Goal: Transaction & Acquisition: Purchase product/service

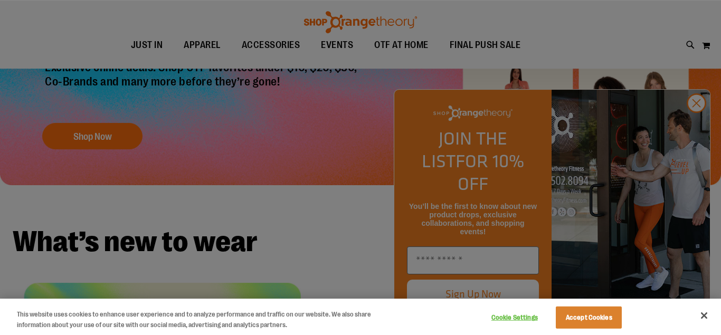
scroll to position [208, 0]
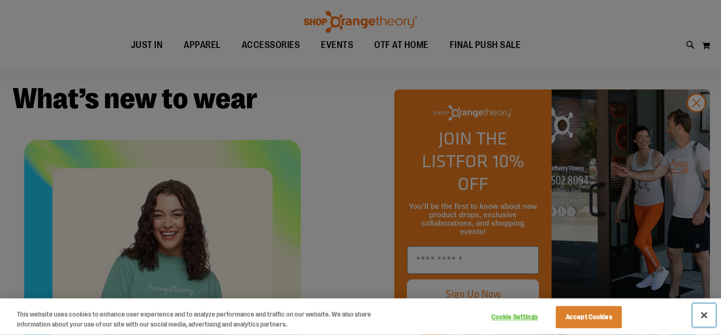
click at [705, 317] on button "Close" at bounding box center [704, 315] width 23 height 23
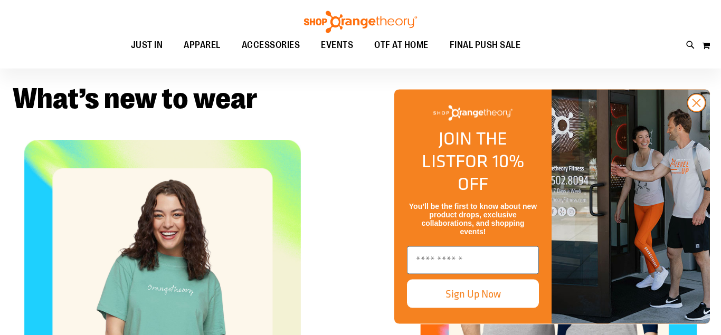
click at [691, 112] on circle "Close dialog" at bounding box center [696, 103] width 17 height 17
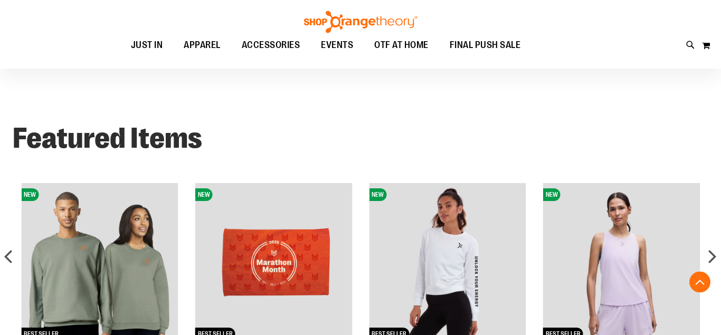
scroll to position [664, 0]
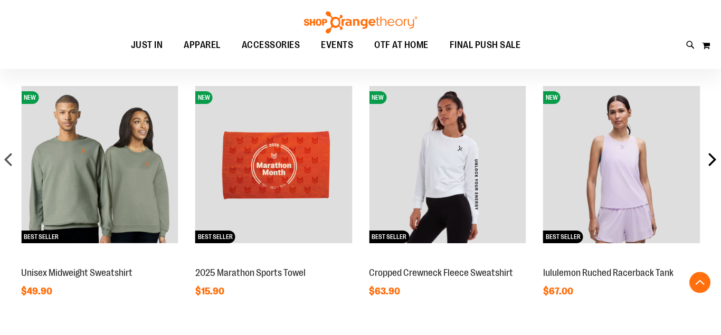
click at [712, 156] on div "next" at bounding box center [712, 159] width 21 height 21
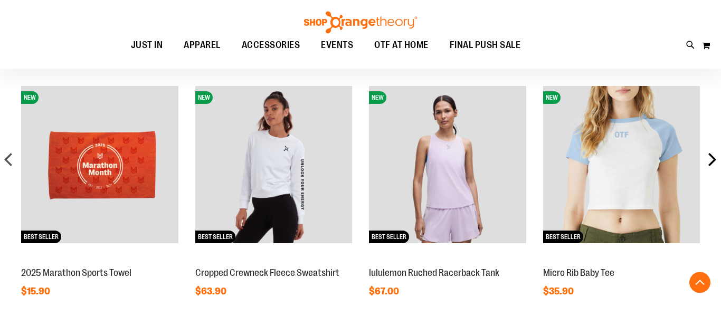
click at [712, 156] on div "next" at bounding box center [712, 159] width 21 height 21
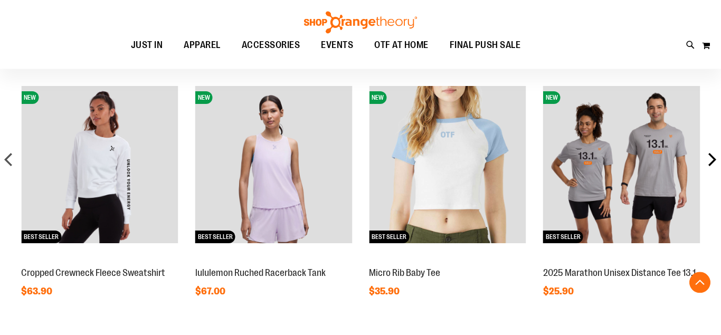
click at [710, 156] on div "next" at bounding box center [712, 159] width 21 height 21
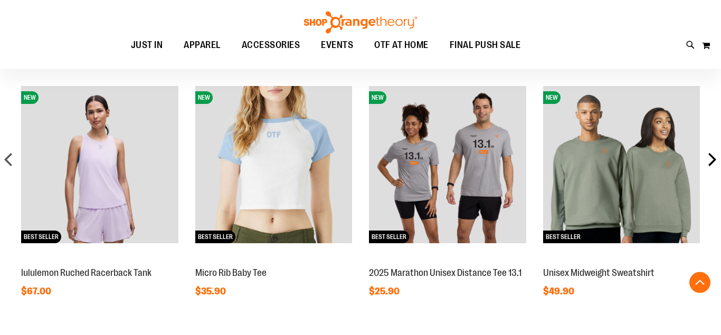
click at [710, 156] on div "next" at bounding box center [712, 159] width 21 height 21
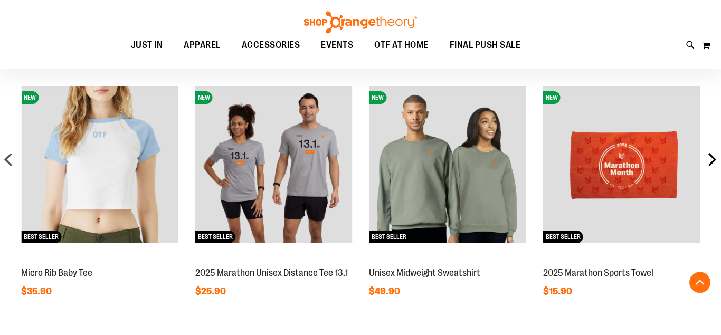
click at [710, 156] on div "next" at bounding box center [712, 159] width 21 height 21
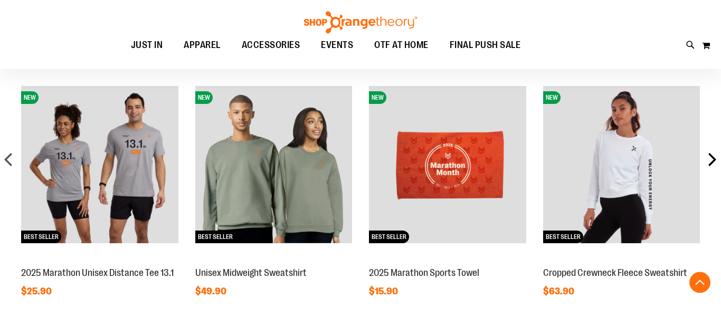
click at [710, 156] on div "next" at bounding box center [712, 159] width 21 height 21
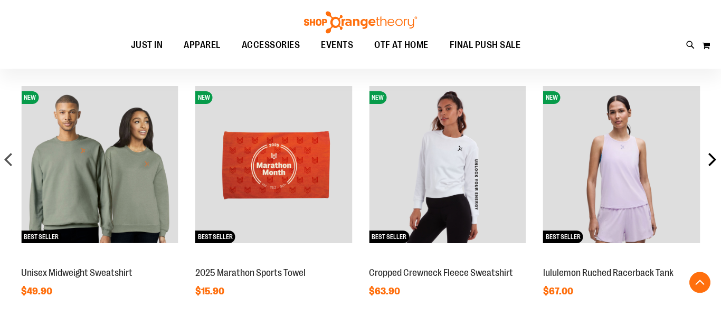
click at [710, 156] on div "next" at bounding box center [712, 159] width 21 height 21
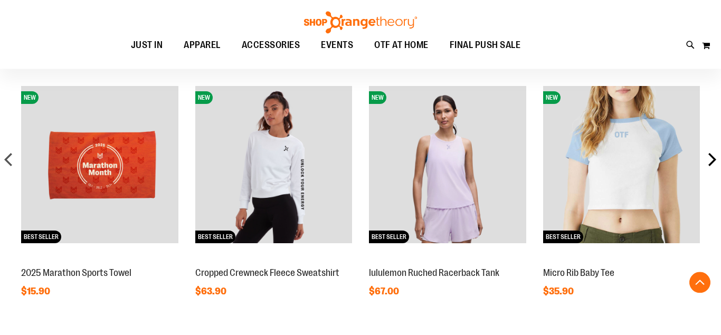
click at [710, 156] on div "next" at bounding box center [712, 159] width 21 height 21
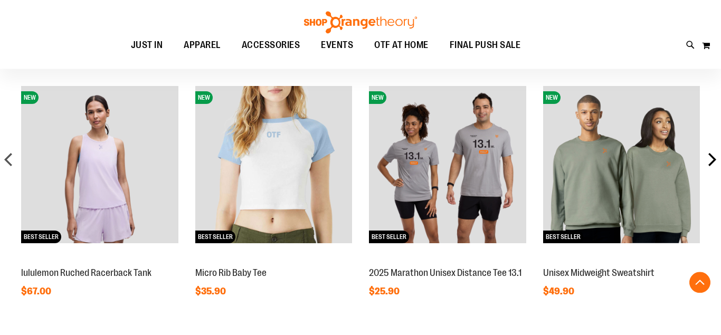
click at [710, 156] on div "next" at bounding box center [712, 159] width 21 height 21
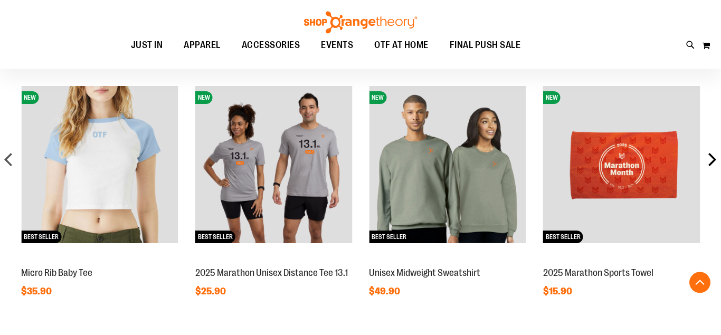
click at [710, 156] on div "next" at bounding box center [712, 159] width 21 height 21
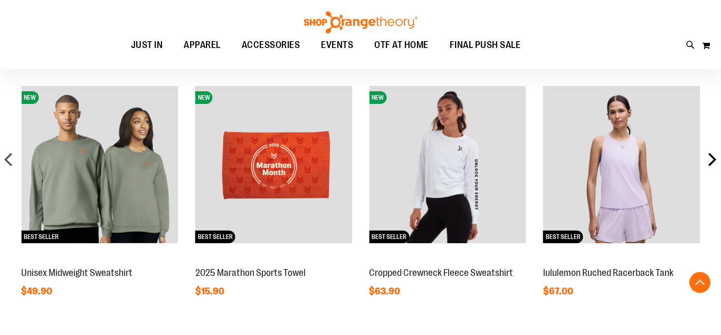
click at [710, 156] on div "next" at bounding box center [712, 159] width 21 height 21
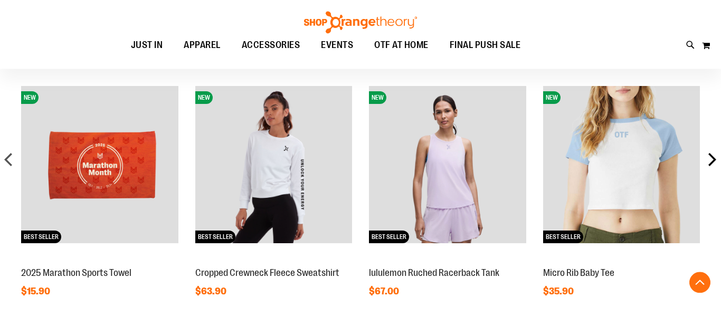
click at [710, 156] on div "next" at bounding box center [712, 159] width 21 height 21
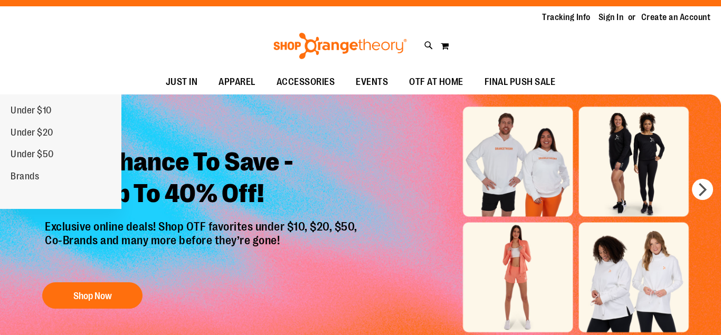
scroll to position [0, 0]
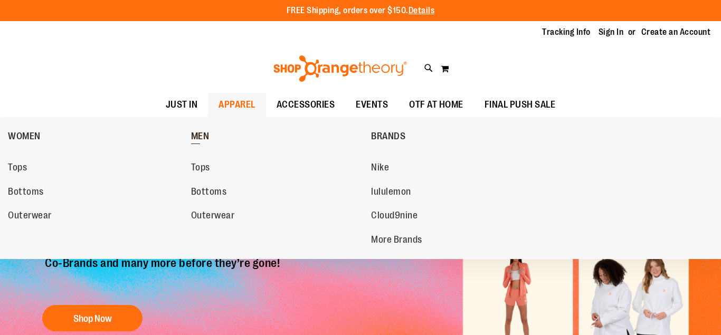
click at [203, 134] on span "MEN" at bounding box center [200, 137] width 18 height 13
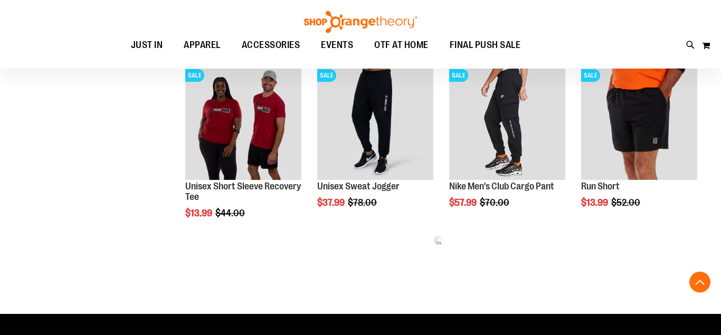
scroll to position [388, 0]
